Goal: Task Accomplishment & Management: Use online tool/utility

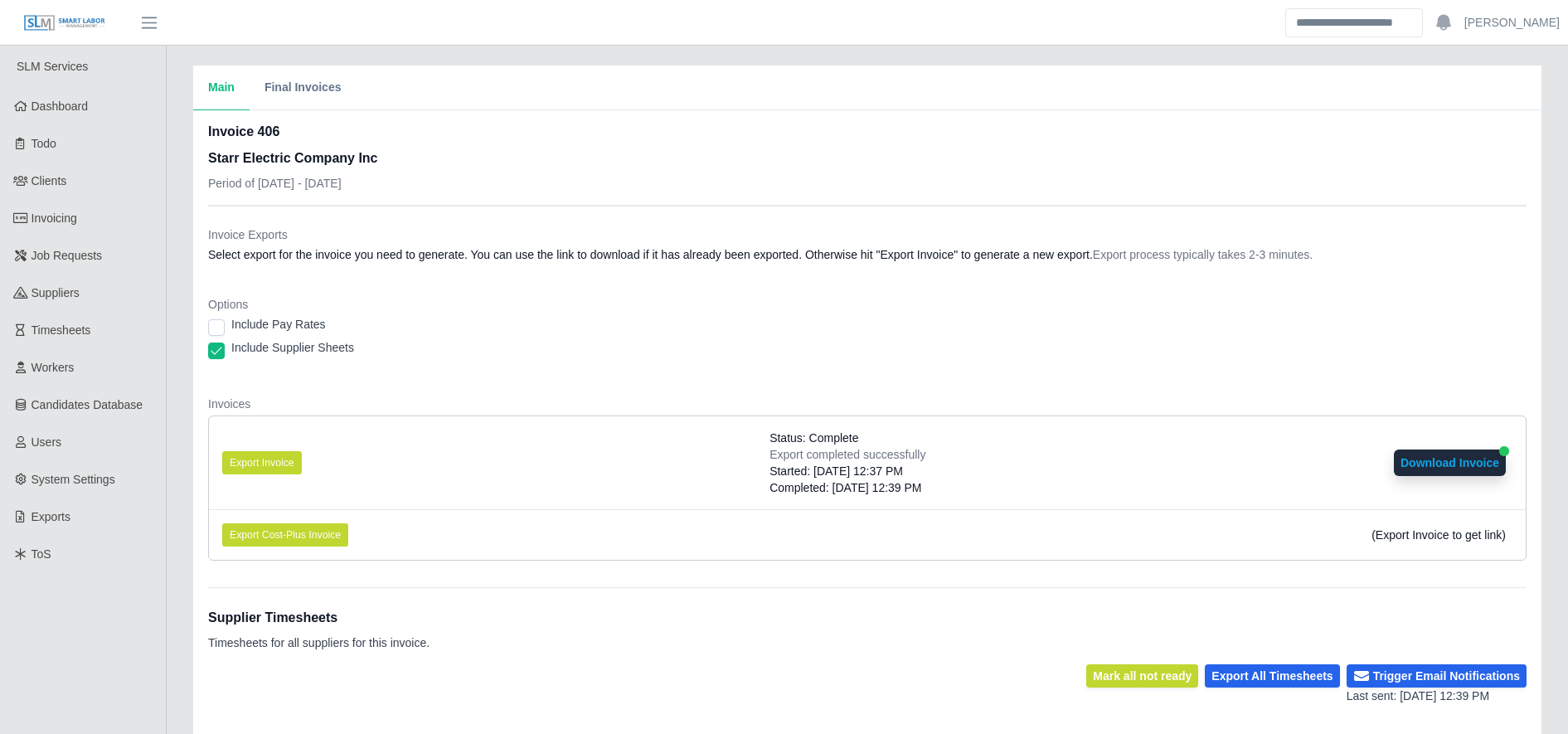
scroll to position [16, 0]
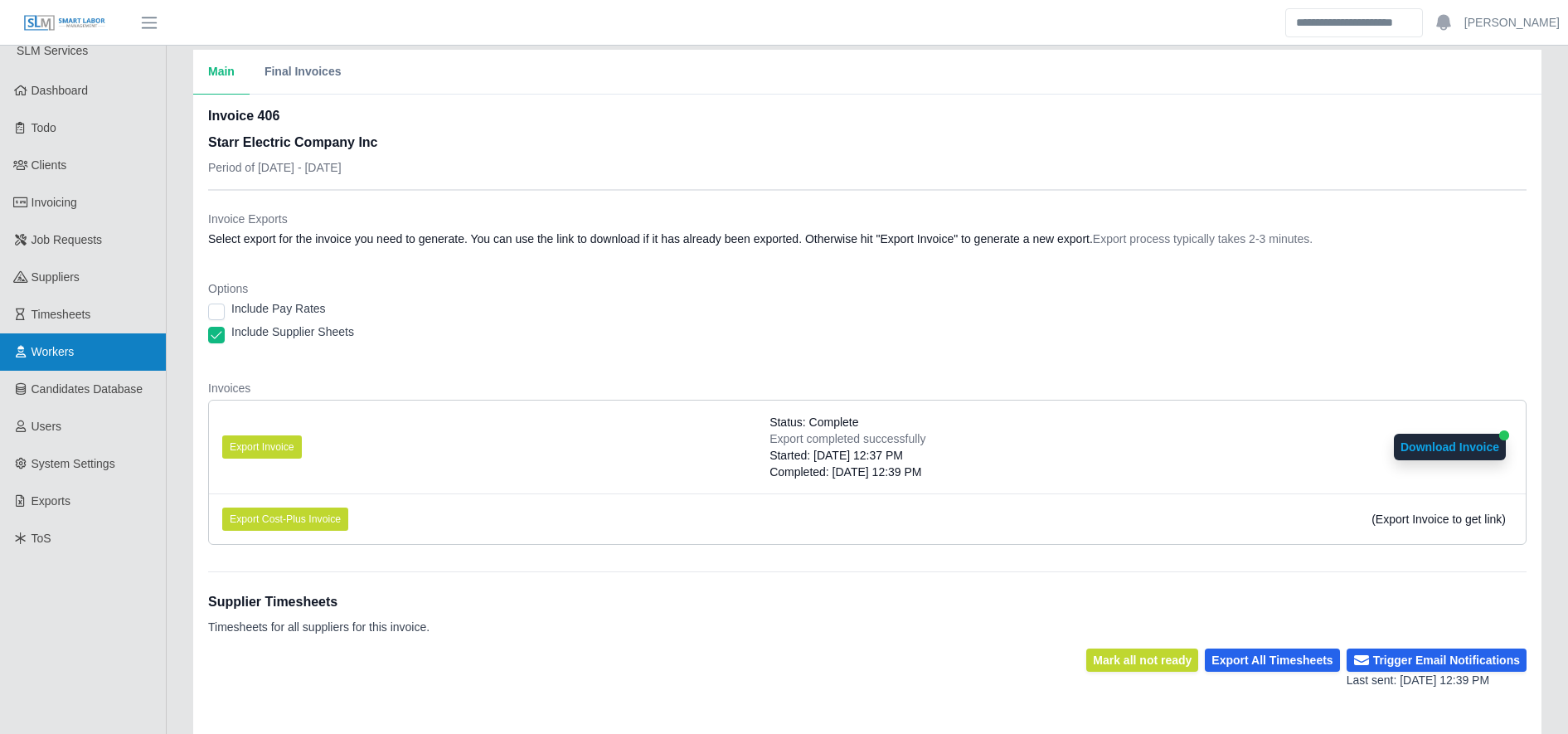
click at [133, 352] on link "Workers" at bounding box center [83, 352] width 166 height 37
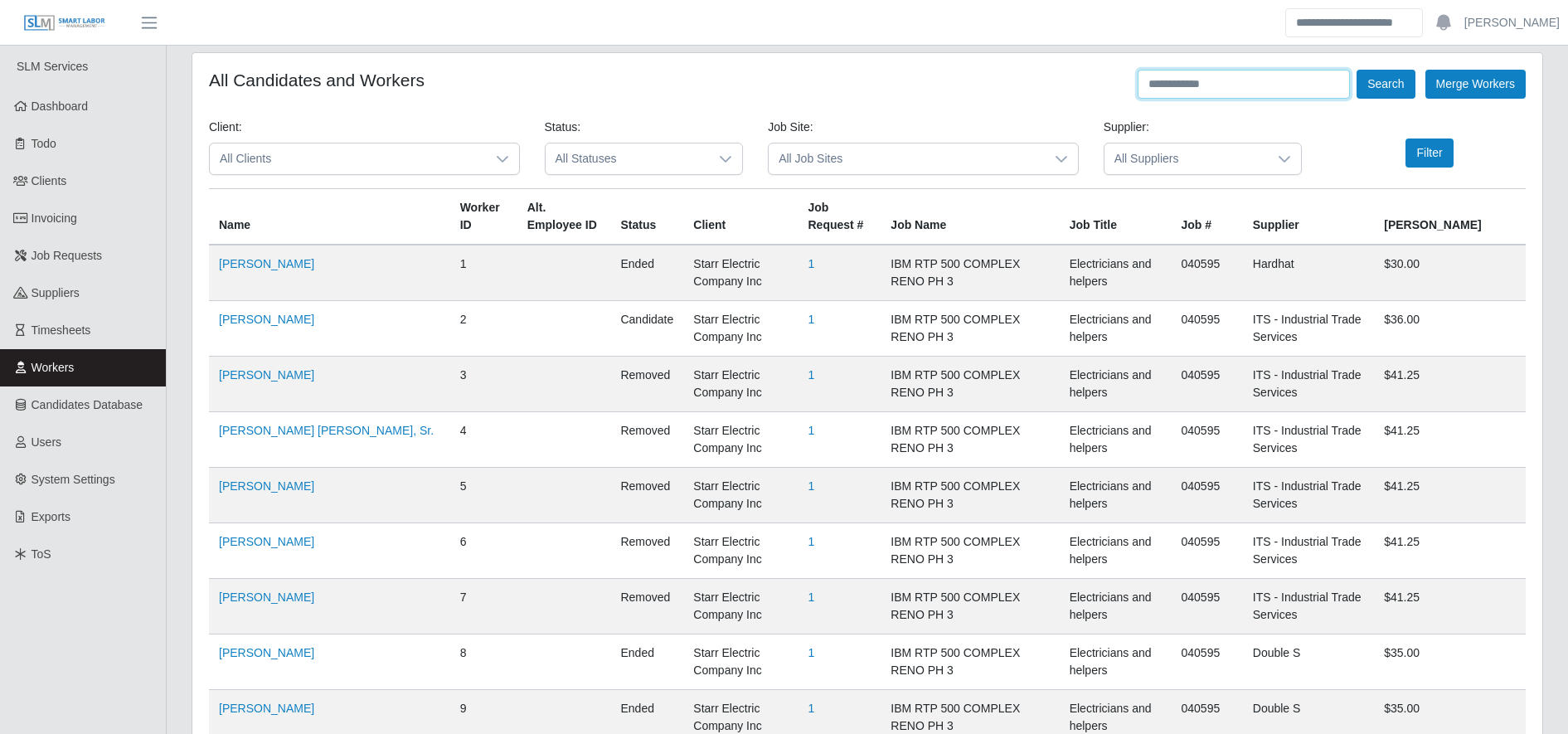
click at [1208, 72] on input "text" at bounding box center [1245, 84] width 213 height 29
type input "*****"
click at [1390, 86] on button "Search" at bounding box center [1386, 84] width 58 height 29
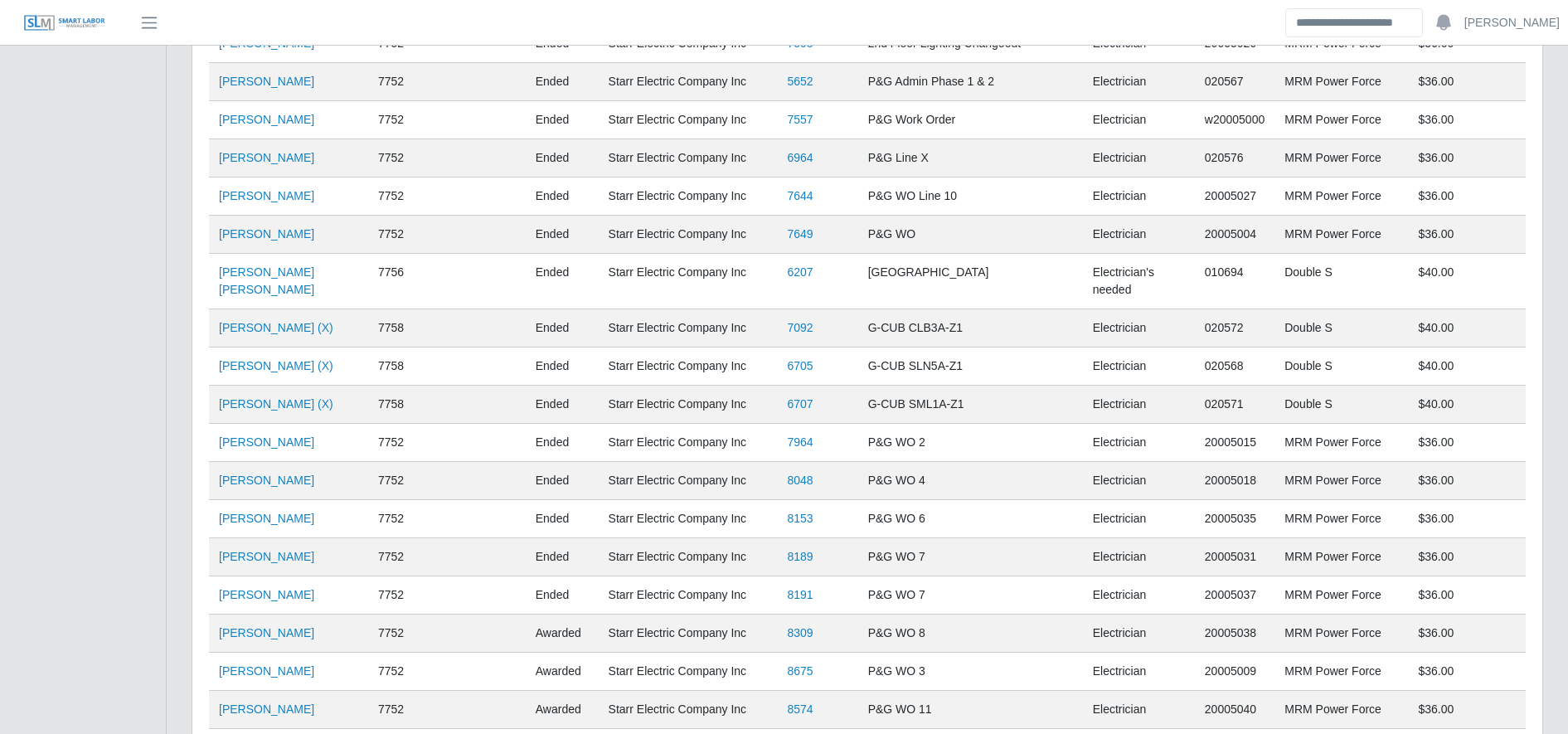
scroll to position [3500, 0]
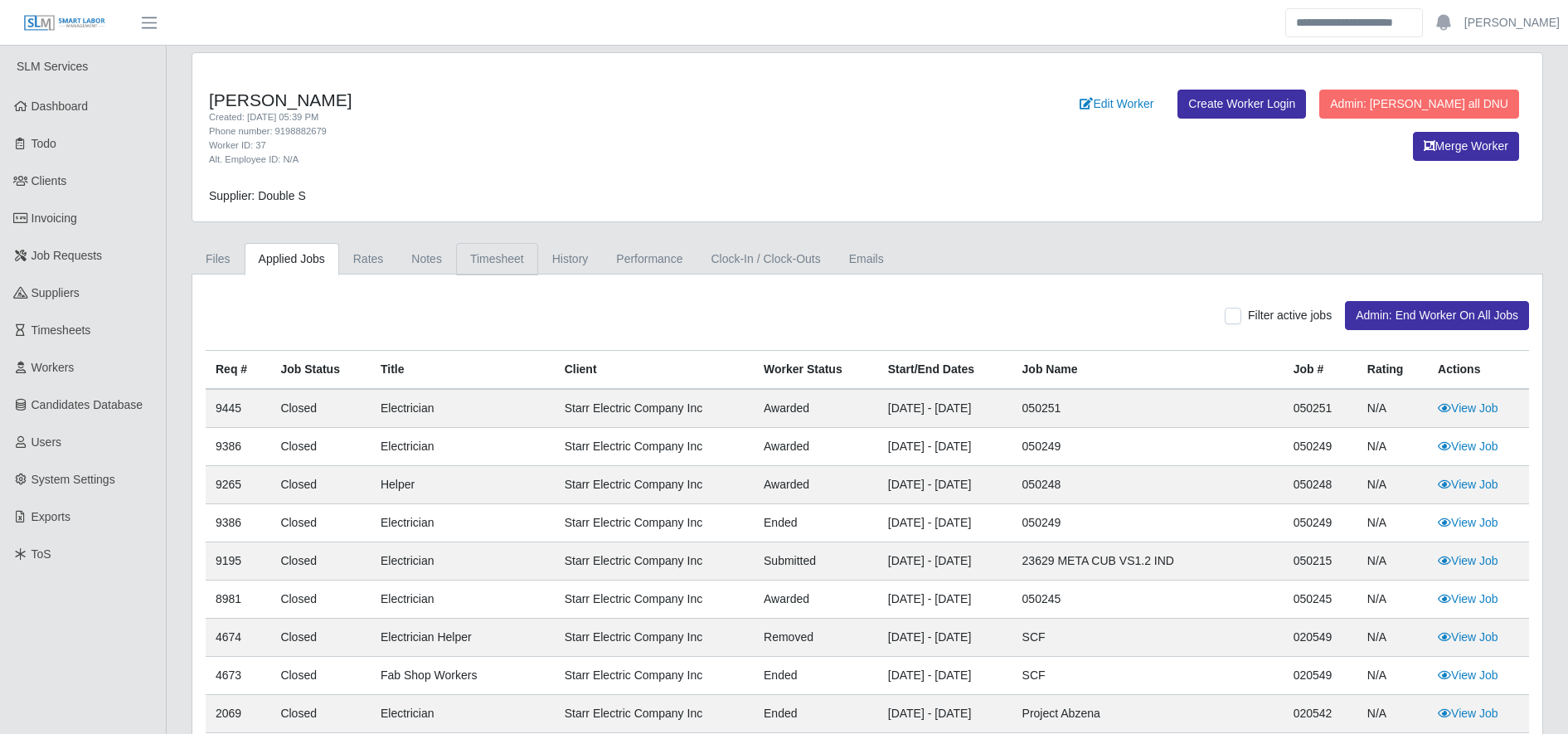
click at [506, 266] on link "Timesheet" at bounding box center [497, 258] width 82 height 33
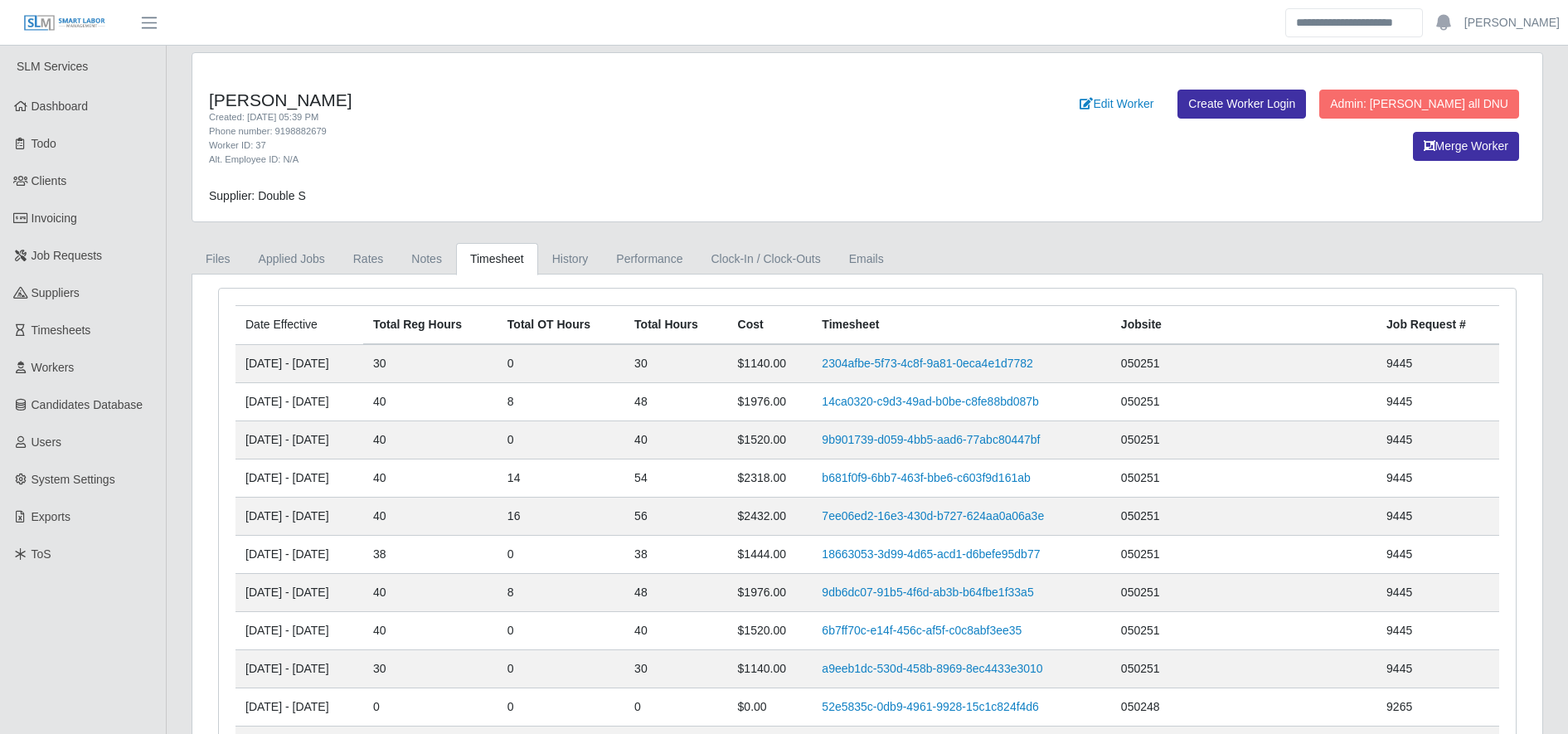
click at [457, 407] on td "40" at bounding box center [430, 402] width 134 height 38
click at [921, 359] on link "2304afbe-5f73-4c8f-9a81-0eca4e1d7782" at bounding box center [927, 363] width 212 height 13
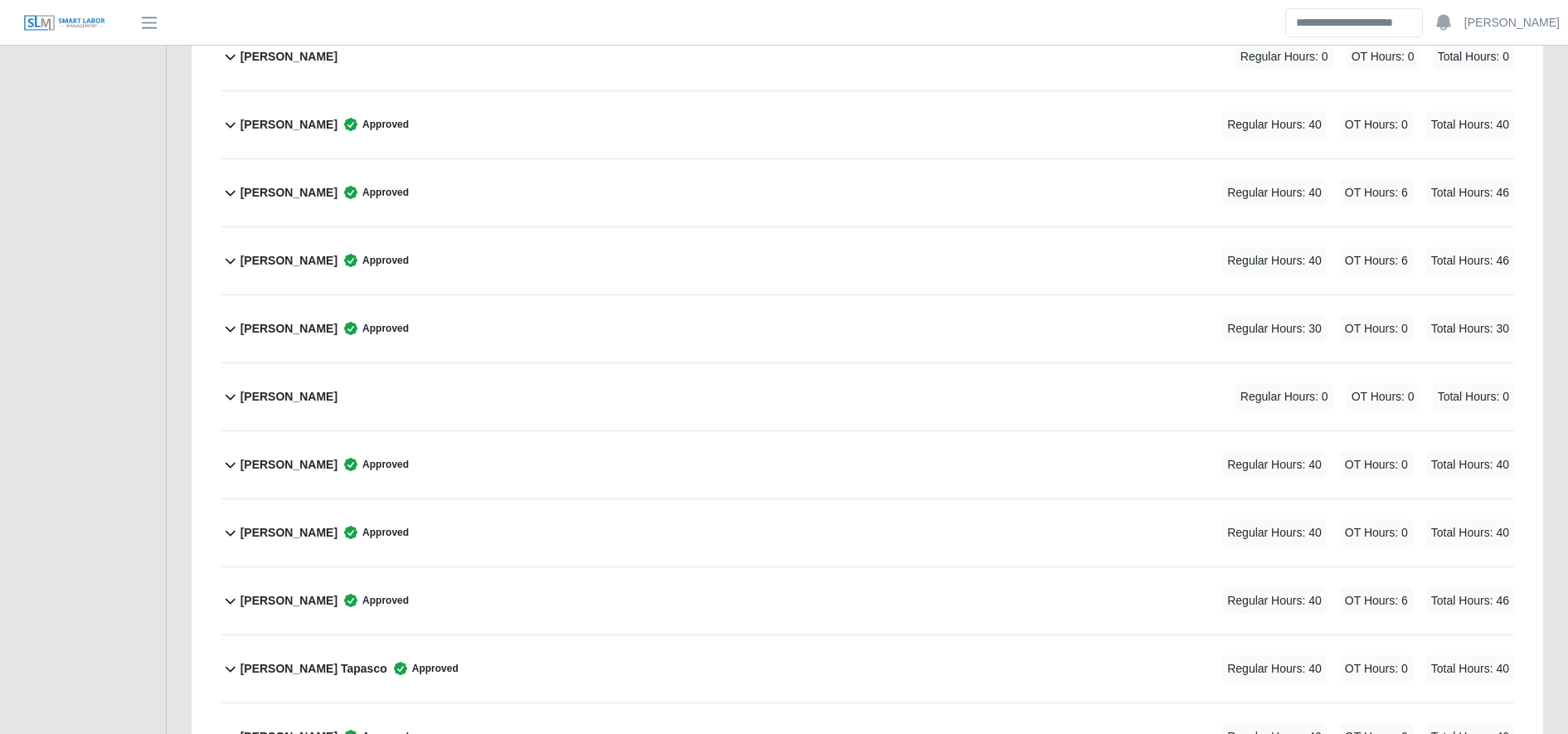
scroll to position [1643, 0]
